Goal: Ask a question

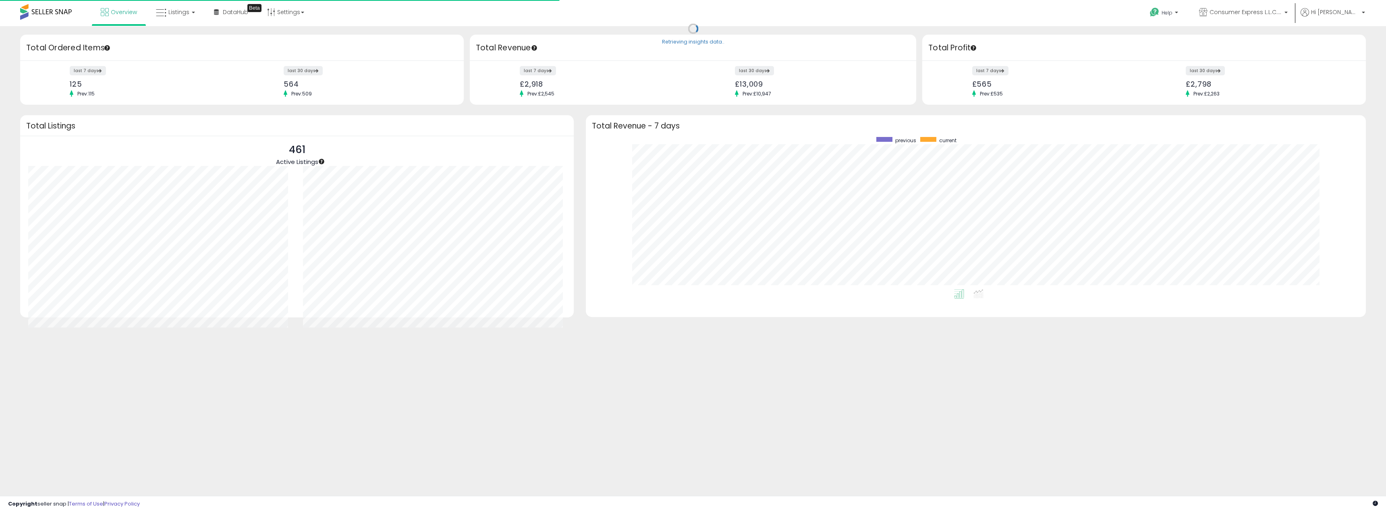
scroll to position [152, 764]
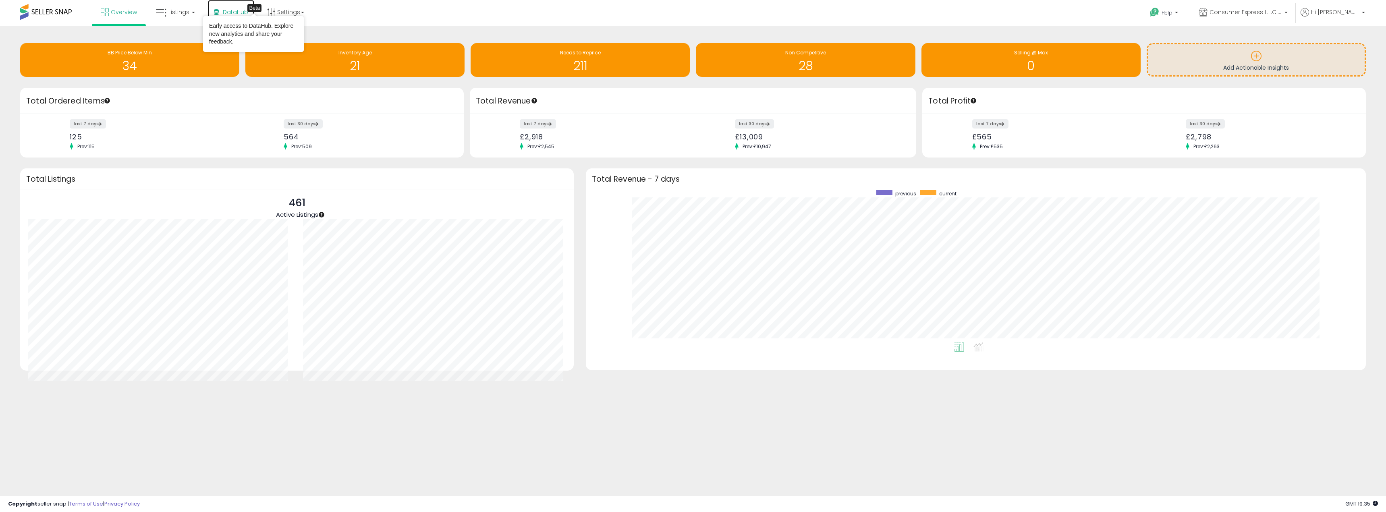
click at [233, 10] on span "DataHub" at bounding box center [235, 12] width 25 height 8
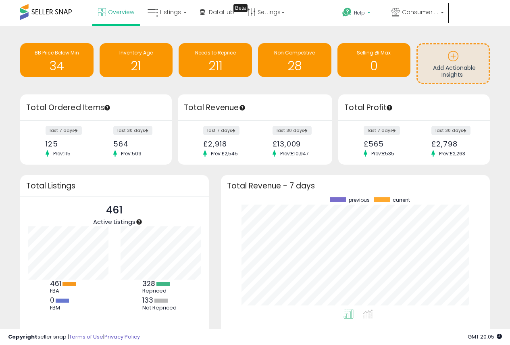
click at [364, 12] on span "Help" at bounding box center [359, 12] width 11 height 7
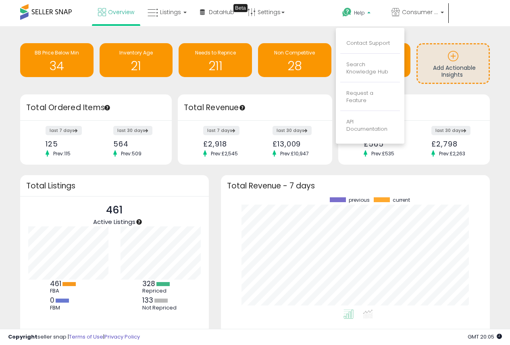
click at [369, 47] on p "Contact Support" at bounding box center [370, 43] width 48 height 8
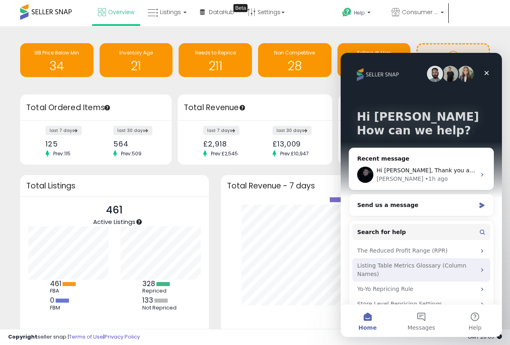
scroll to position [15, 0]
